Goal: Task Accomplishment & Management: Use online tool/utility

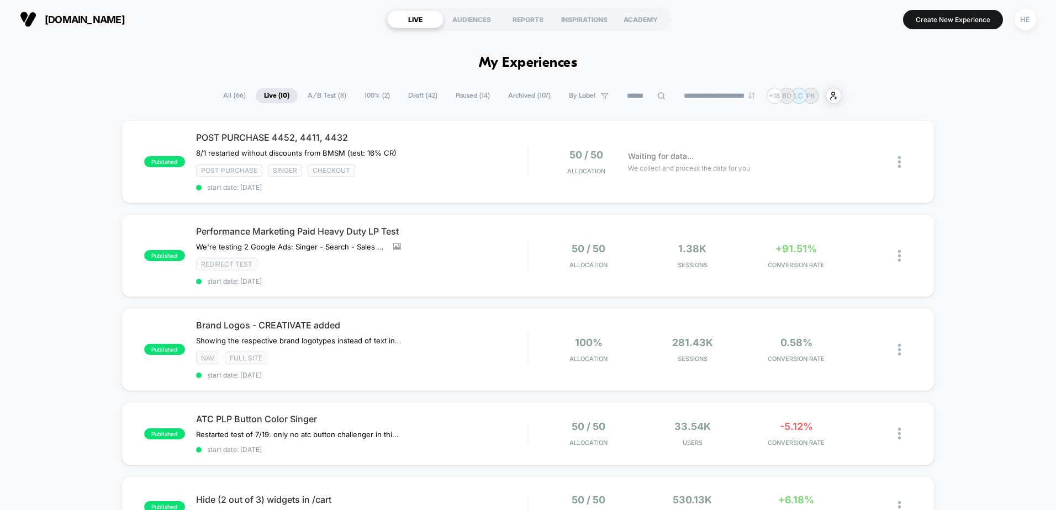
scroll to position [331, 0]
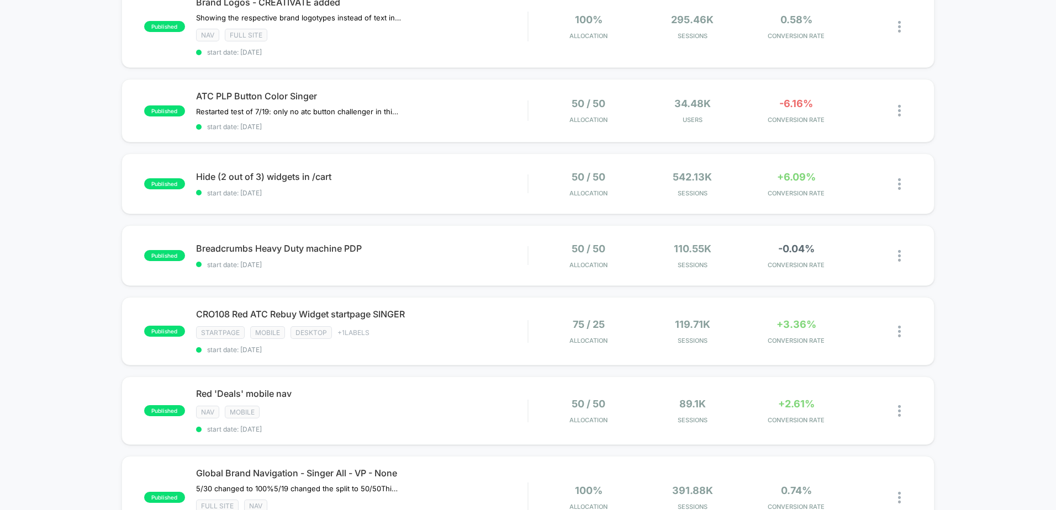
scroll to position [331, 0]
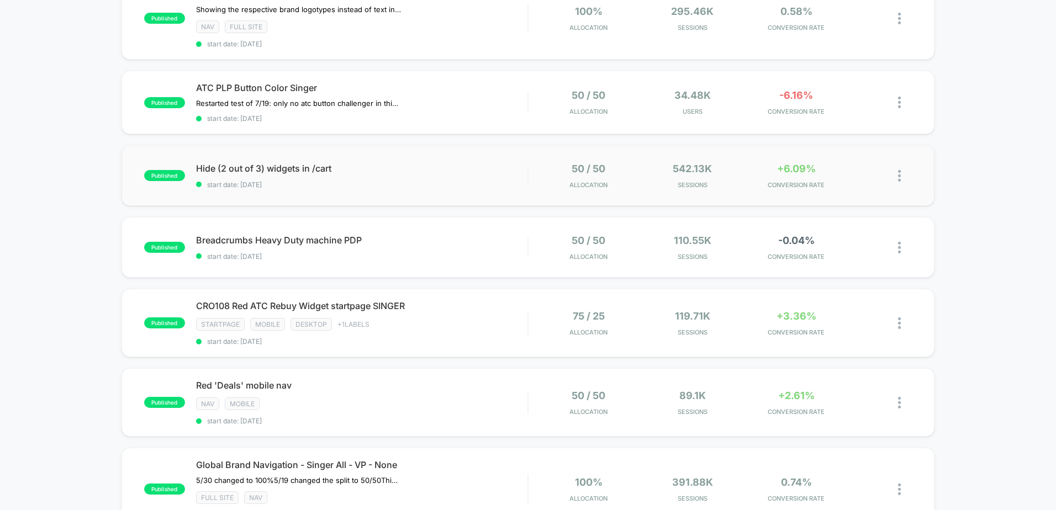
click at [473, 161] on div "published Hide (2 out of 3) widgets in /cart start date: [DATE] 50 / 50 Allocat…" at bounding box center [527, 175] width 813 height 61
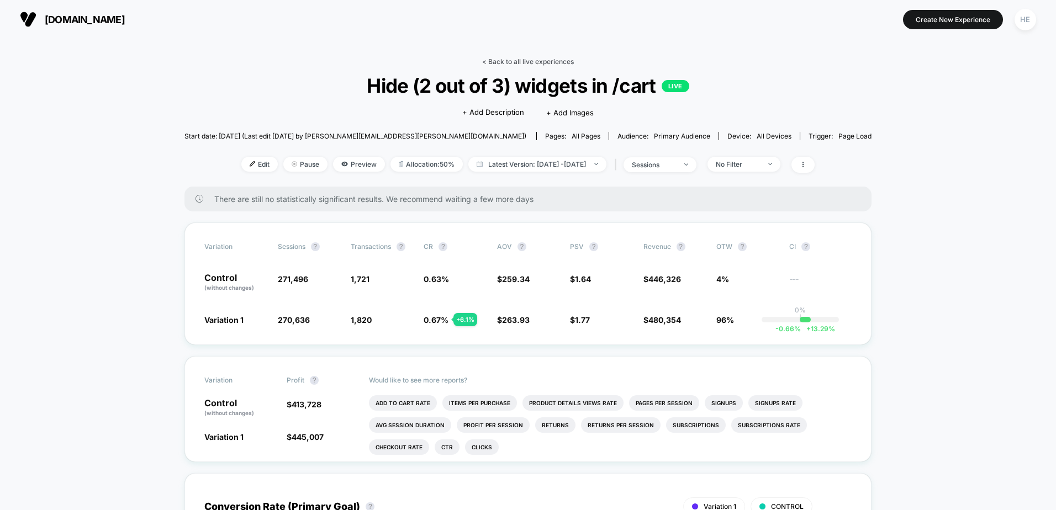
click at [494, 59] on link "< Back to all live experiences" at bounding box center [528, 61] width 92 height 8
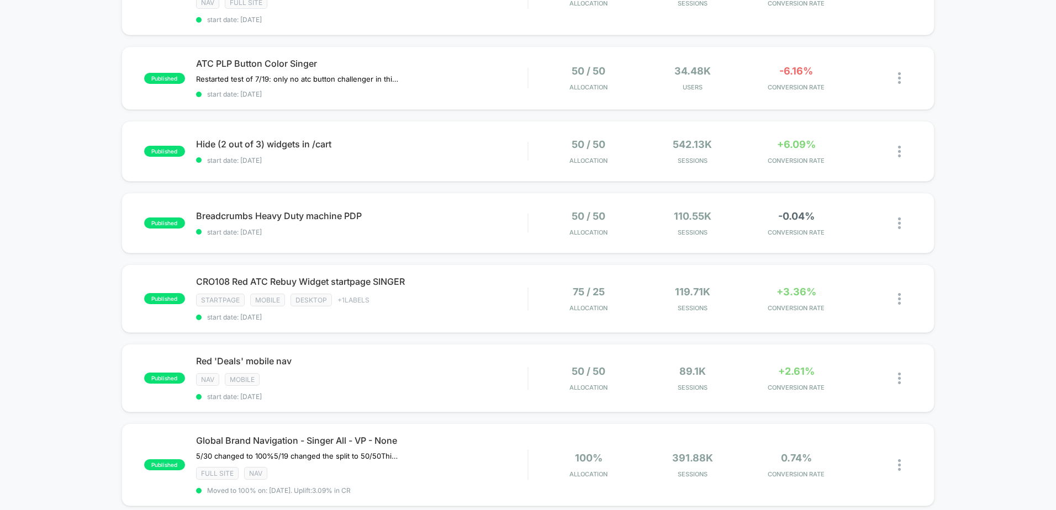
scroll to position [221, 0]
